Goal: Transaction & Acquisition: Purchase product/service

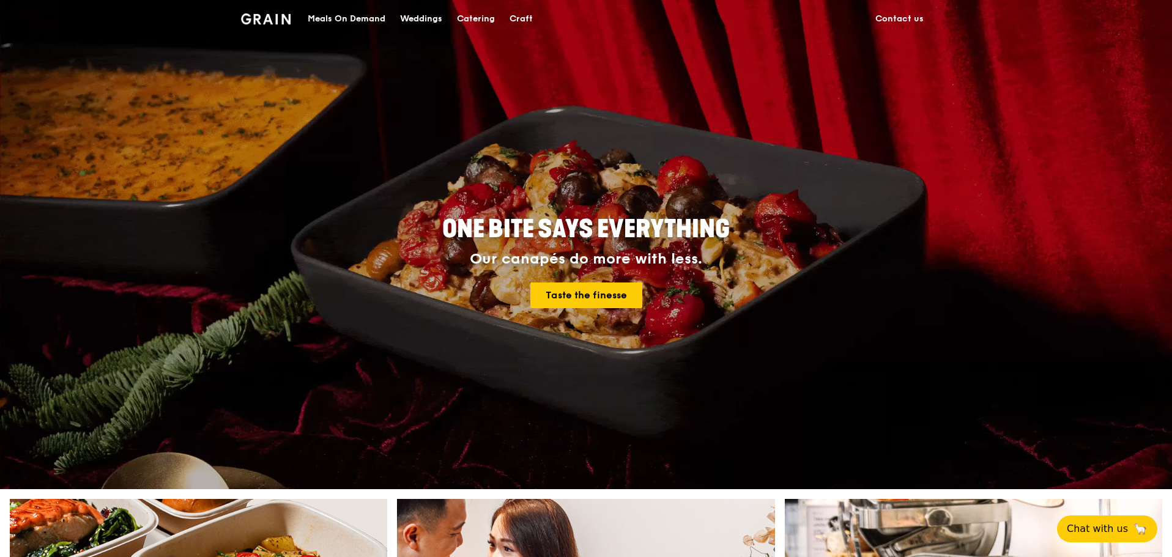
click at [363, 15] on div "Meals On Demand" at bounding box center [347, 19] width 78 height 37
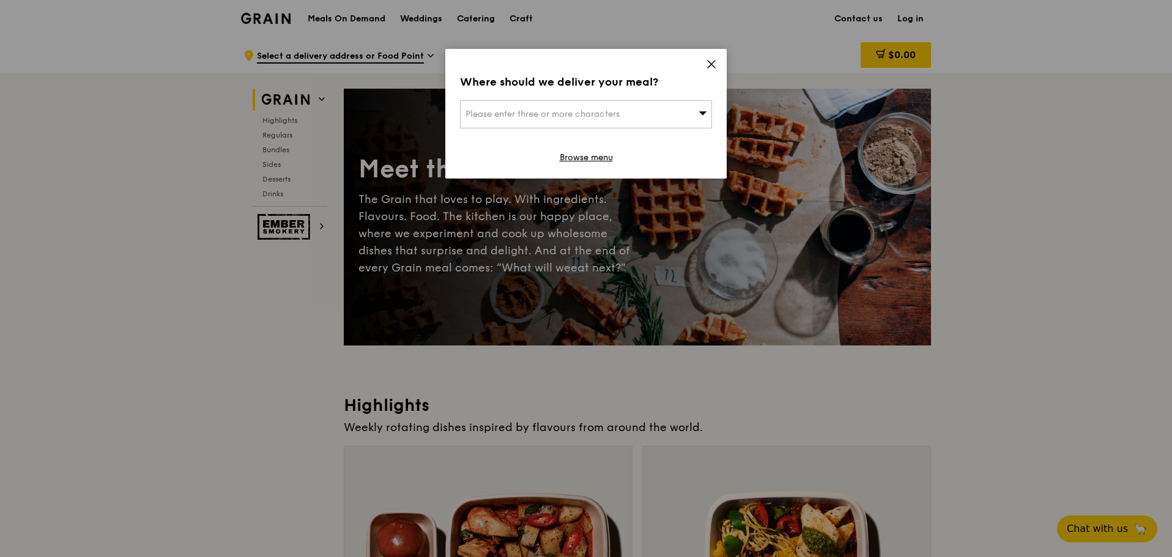
click at [716, 64] on icon at bounding box center [711, 64] width 11 height 11
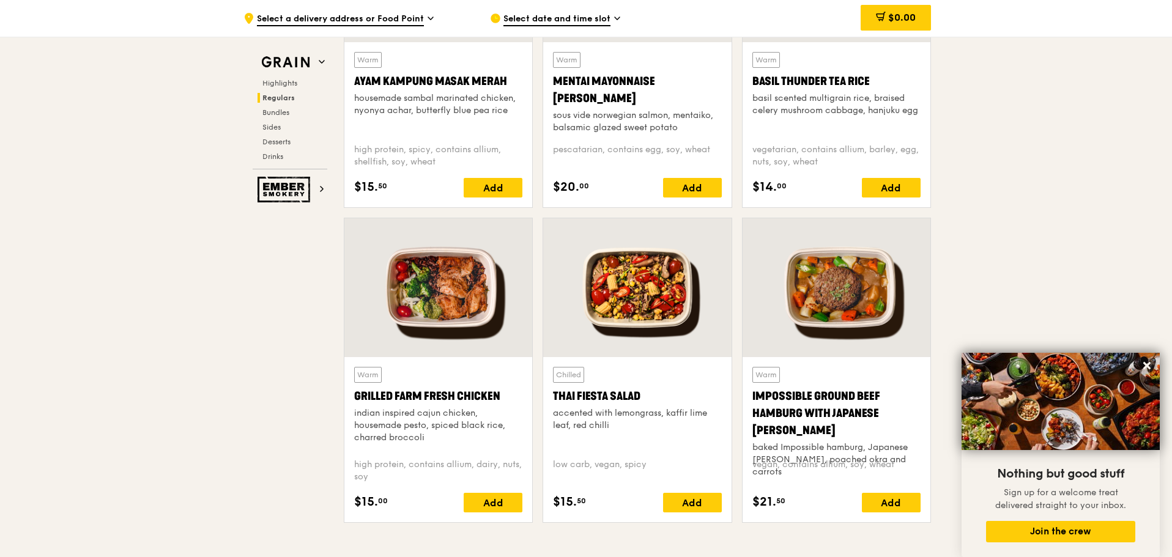
scroll to position [1441, 0]
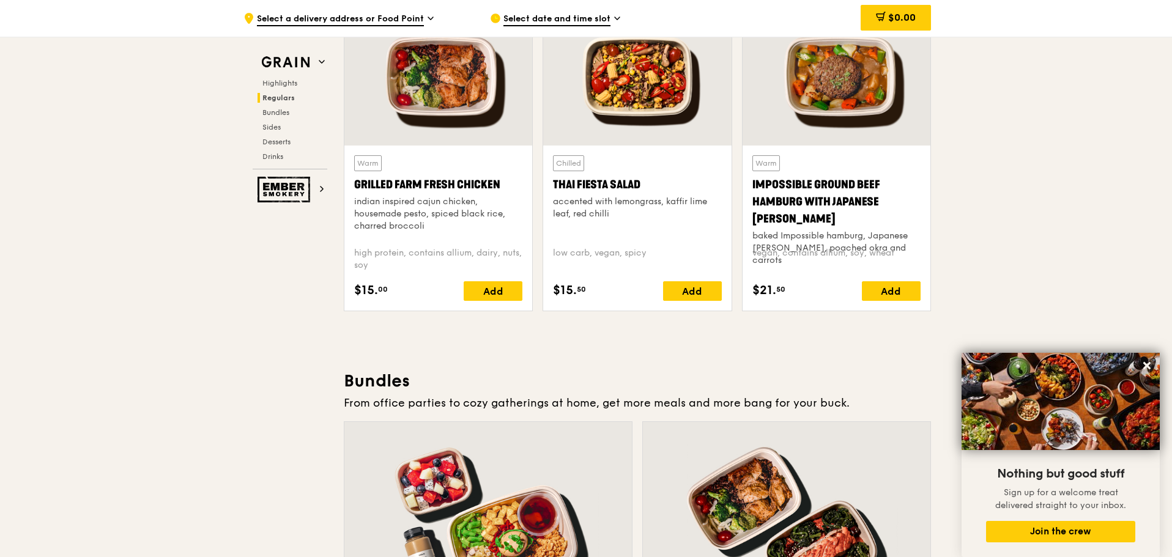
drag, startPoint x: 343, startPoint y: 186, endPoint x: 937, endPoint y: 306, distance: 606.1
copy div "Regulars Meals you can enjoy day in day out. Warm Honey Duo Mustard Chicken hou…"
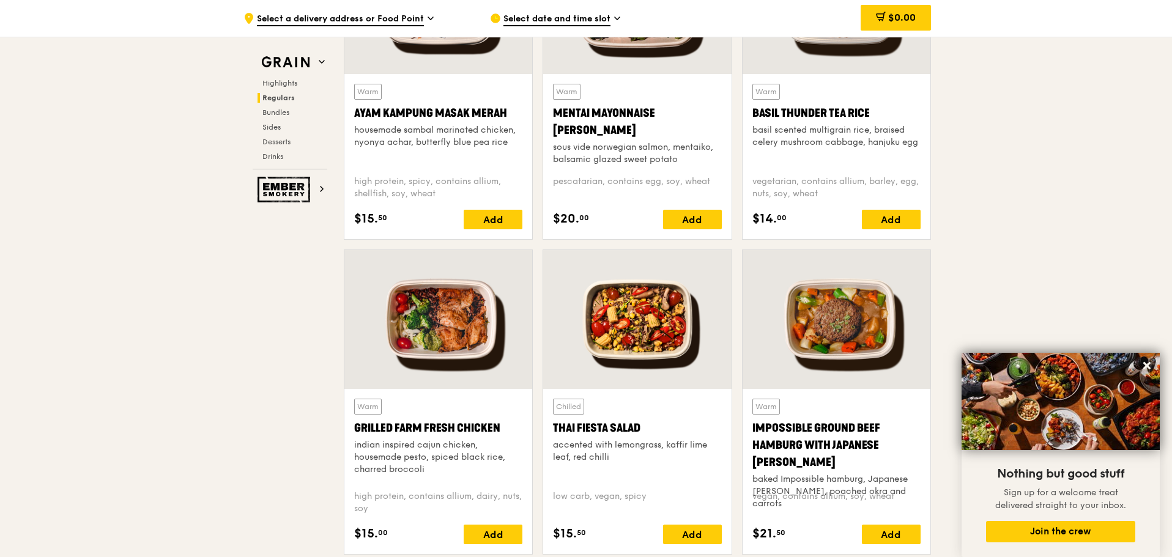
scroll to position [1196, 0]
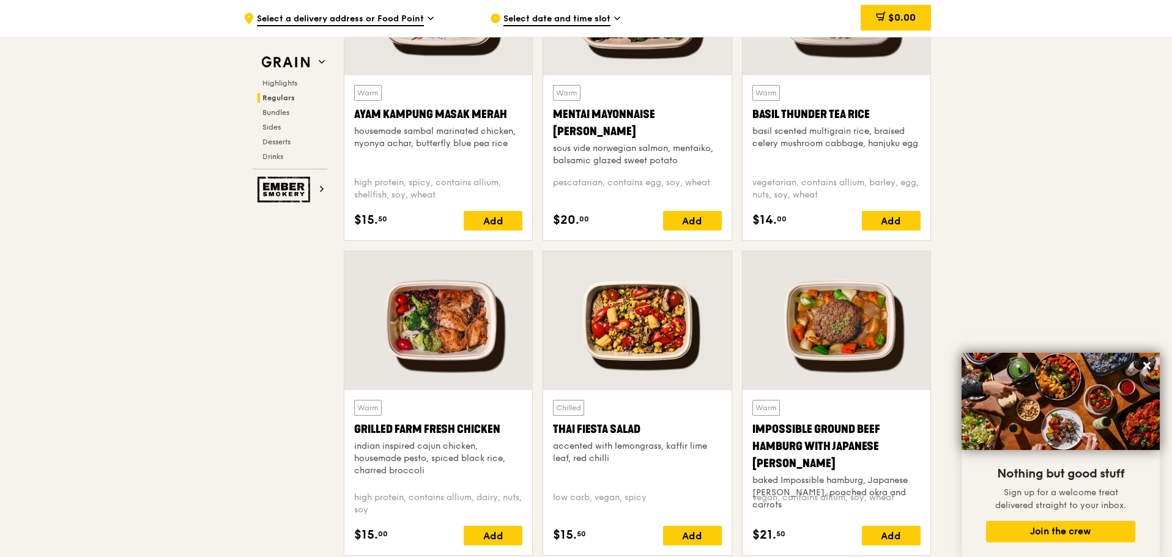
click at [274, 94] on span "Regulars" at bounding box center [278, 98] width 32 height 9
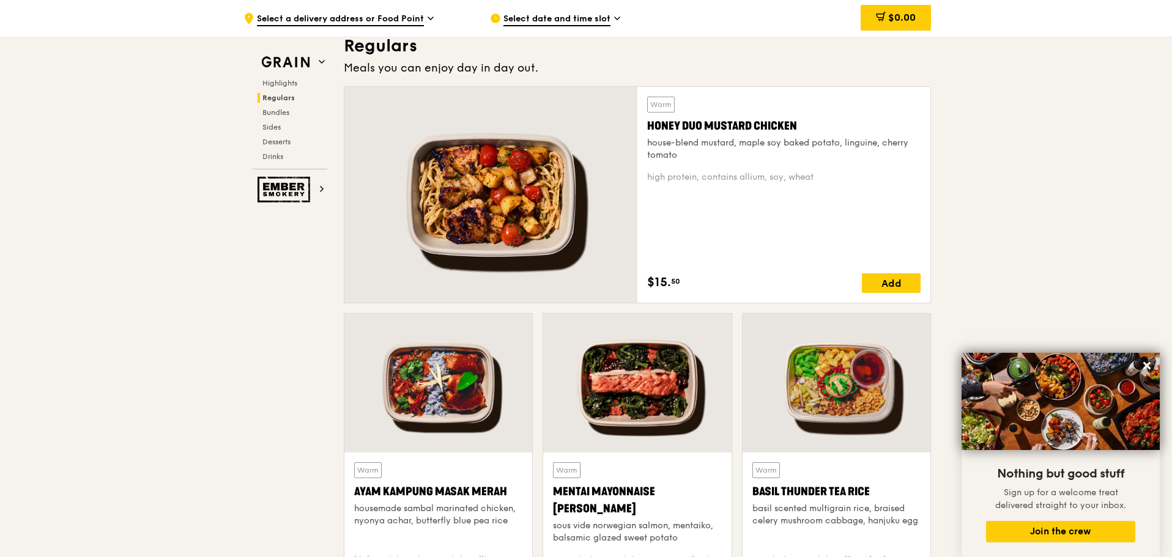
scroll to position [805, 0]
